Goal: Transaction & Acquisition: Obtain resource

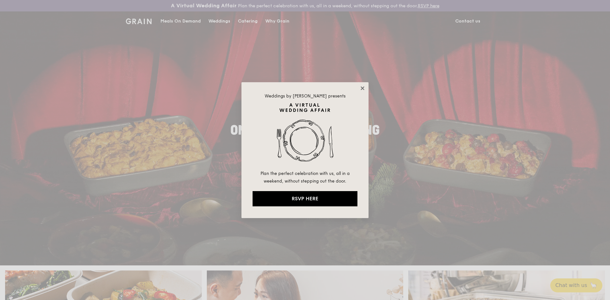
click at [362, 89] on icon at bounding box center [362, 87] width 3 height 3
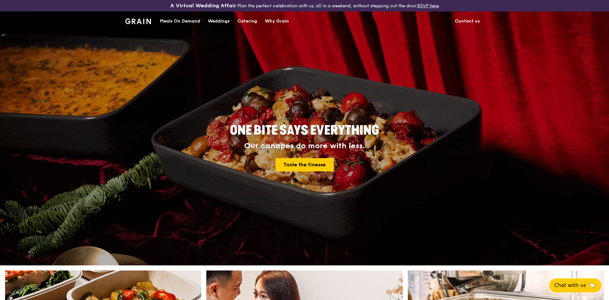
click at [249, 22] on div "Catering" at bounding box center [247, 21] width 20 height 19
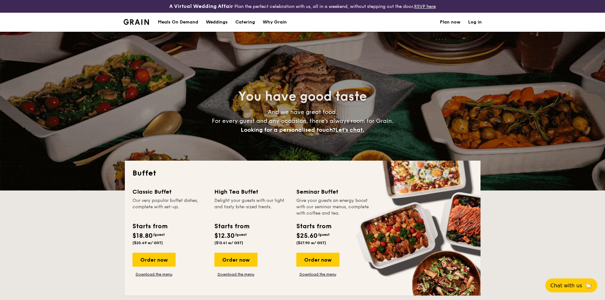
select select
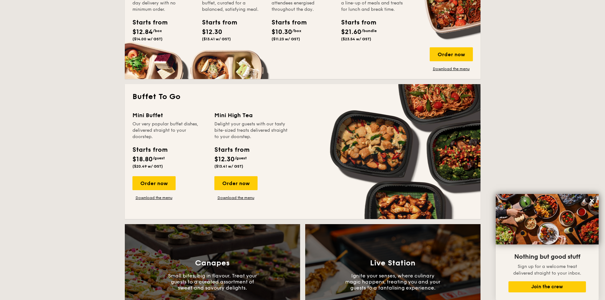
scroll to position [318, 0]
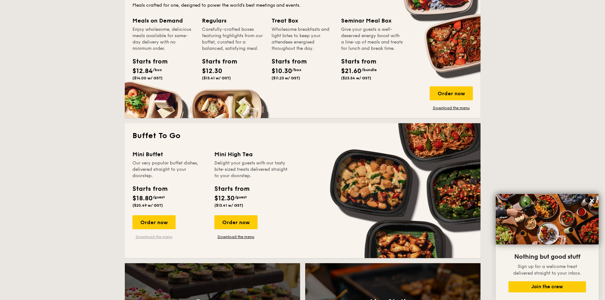
click at [152, 237] on link "Download the menu" at bounding box center [154, 237] width 43 height 5
